Goal: Use online tool/utility

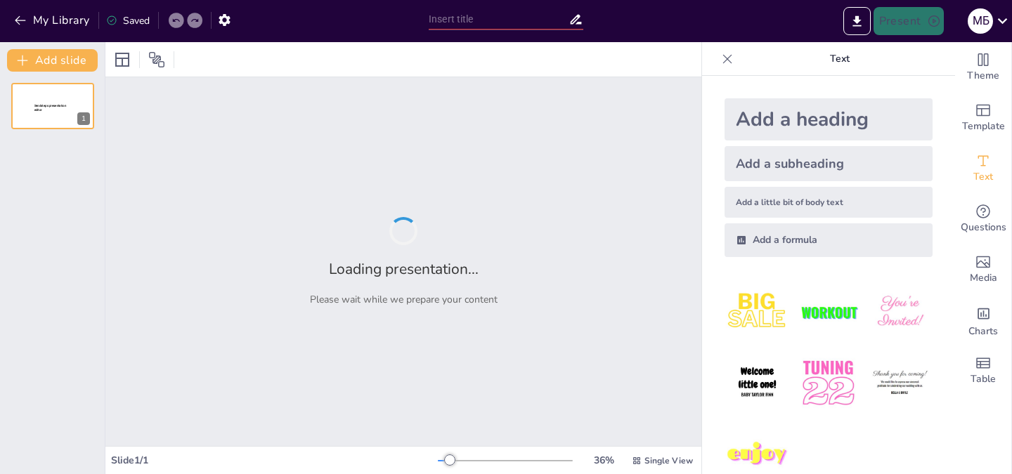
type input "Вплив хімічних відкриттів на прогрес людства"
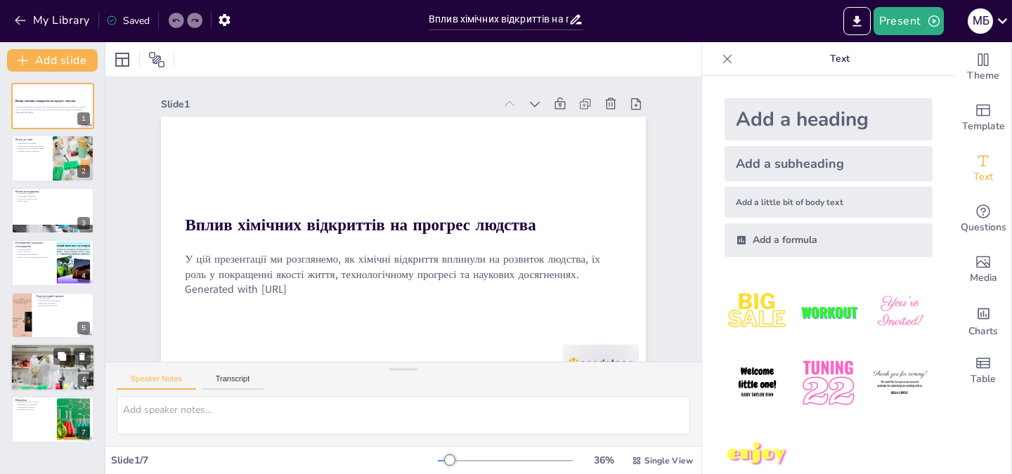
click at [40, 375] on div at bounding box center [53, 367] width 84 height 56
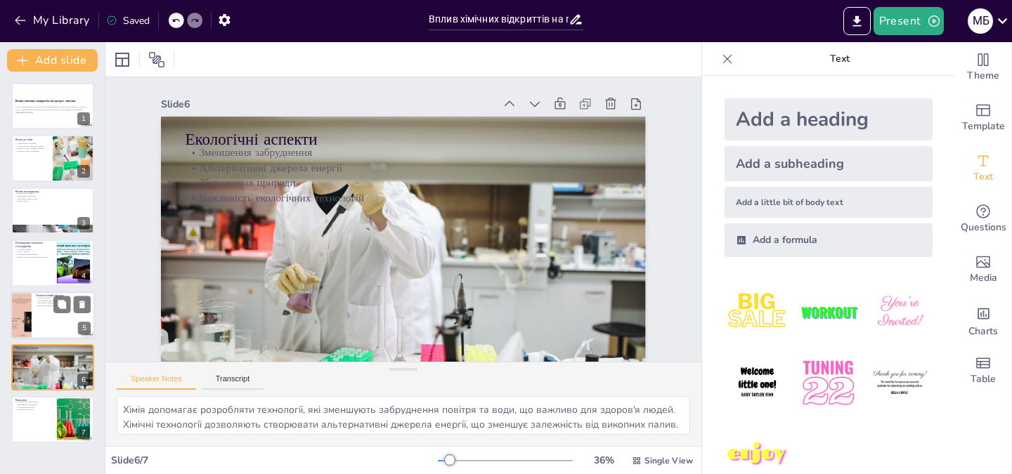
click at [34, 332] on div at bounding box center [53, 316] width 84 height 48
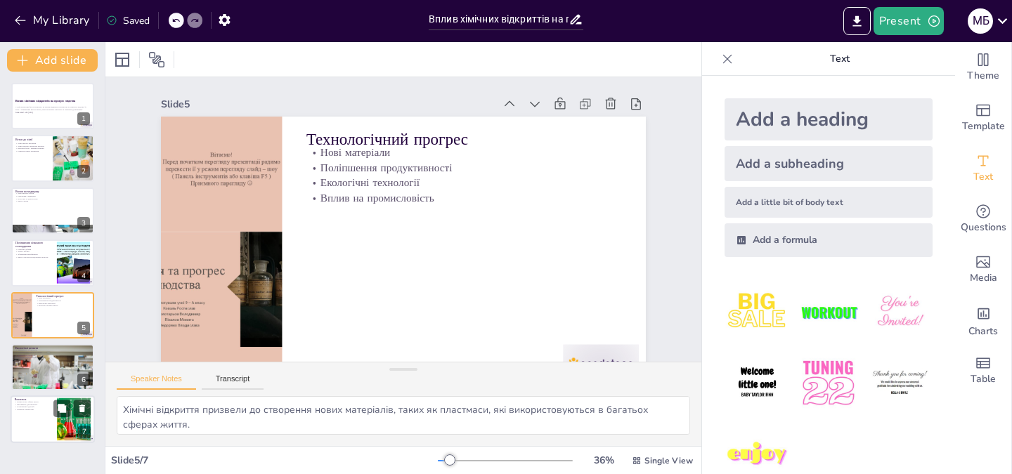
click at [41, 426] on div at bounding box center [53, 420] width 84 height 48
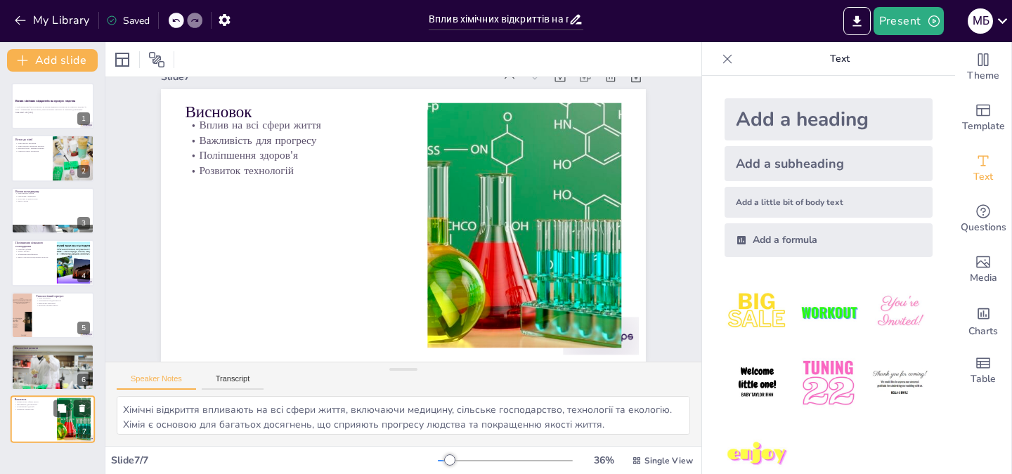
scroll to position [33, 0]
click at [35, 330] on div at bounding box center [53, 316] width 84 height 48
type textarea "Хімічні відкриття призвели до створення нових матеріалів, таких як пластмаси, я…"
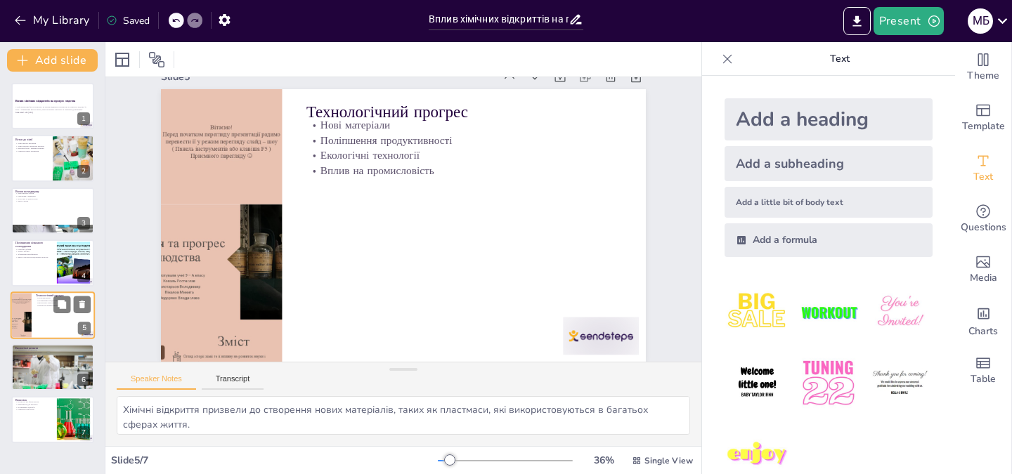
scroll to position [0, 0]
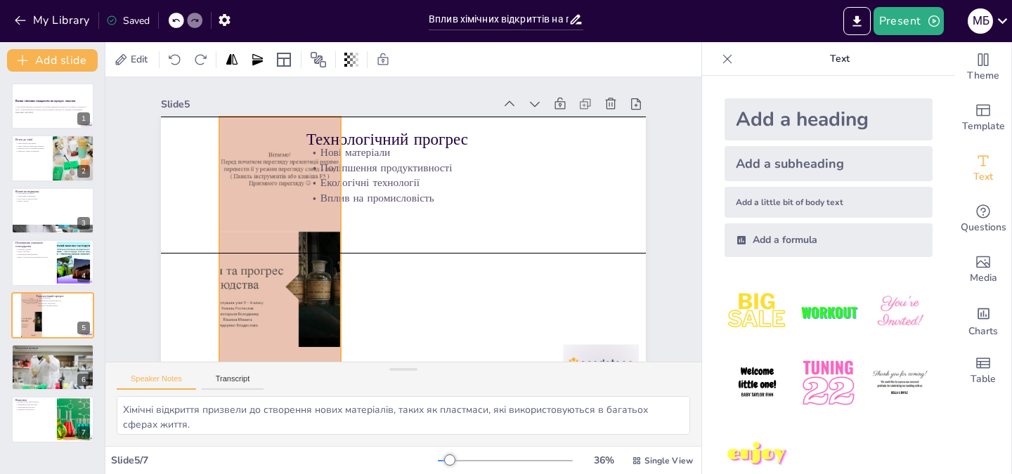
drag, startPoint x: 220, startPoint y: 320, endPoint x: 278, endPoint y: 322, distance: 58.4
click at [278, 322] on div at bounding box center [276, 226] width 257 height 309
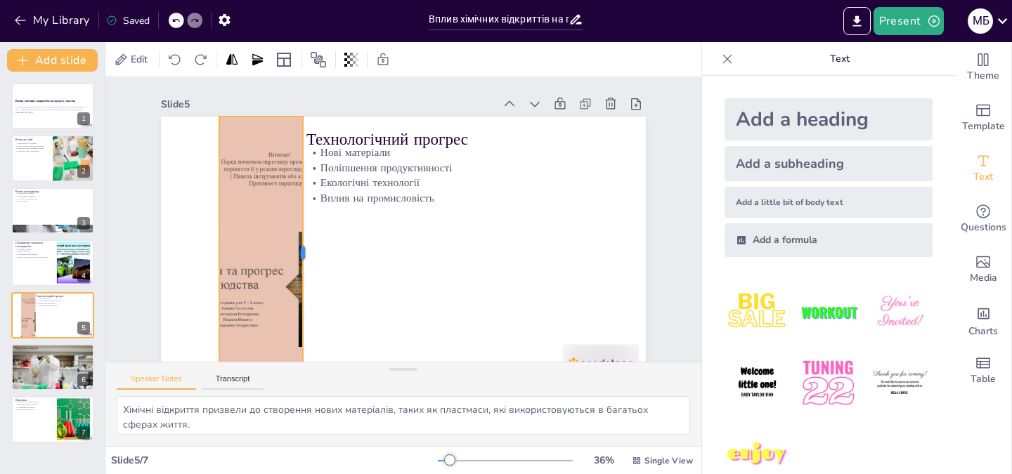
drag, startPoint x: 330, startPoint y: 251, endPoint x: 291, endPoint y: 265, distance: 41.8
click at [291, 265] on div at bounding box center [302, 232] width 67 height 269
